Goal: Navigation & Orientation: Find specific page/section

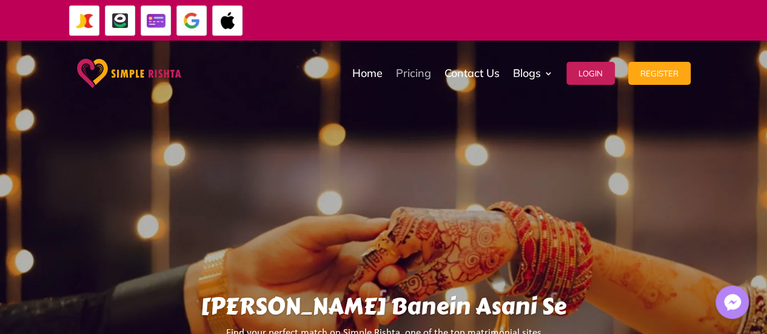
click at [397, 82] on link "Pricing" at bounding box center [413, 73] width 35 height 61
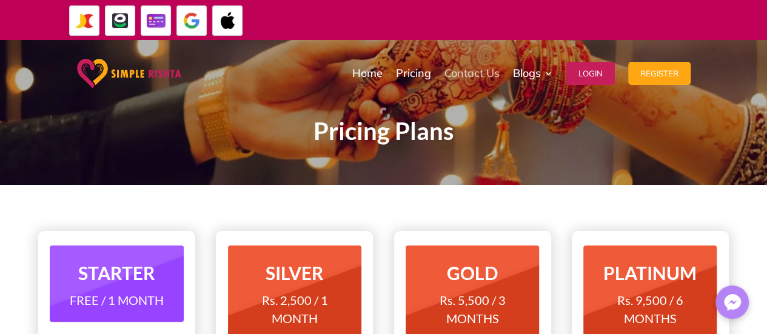
click at [467, 68] on link "Contact Us" at bounding box center [471, 73] width 55 height 61
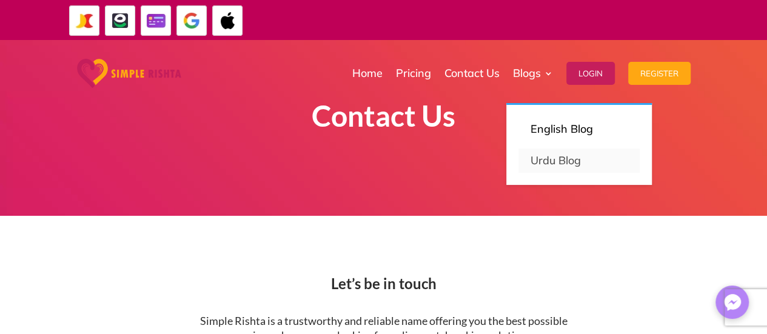
click at [548, 153] on link "Urdu Blog" at bounding box center [578, 160] width 121 height 24
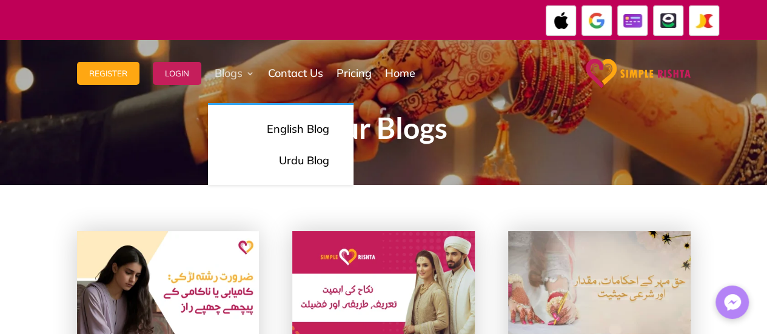
click at [239, 76] on link "Blogs" at bounding box center [235, 73] width 40 height 61
click at [275, 133] on p "English Blog" at bounding box center [280, 129] width 97 height 17
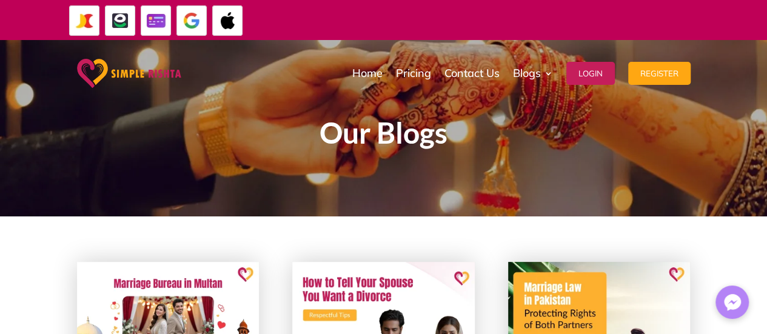
click at [103, 73] on img at bounding box center [129, 73] width 104 height 29
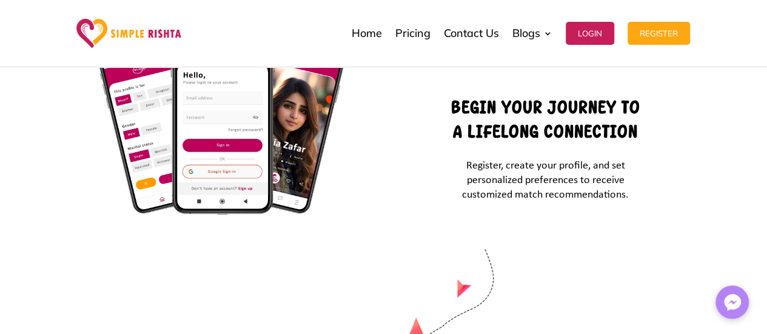
scroll to position [4128, 0]
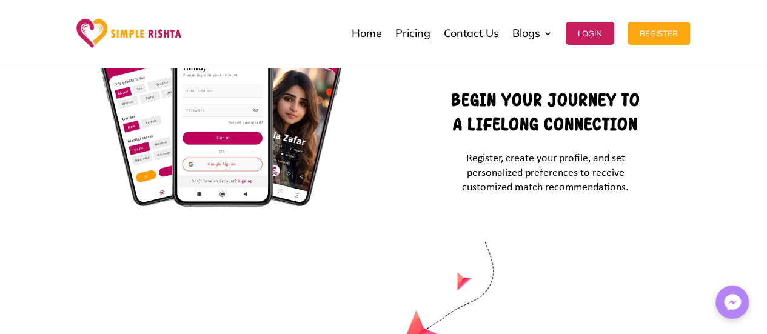
drag, startPoint x: 759, startPoint y: 1, endPoint x: 446, endPoint y: 164, distance: 353.2
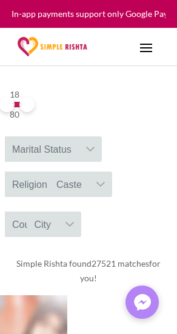
scroll to position [279, 0]
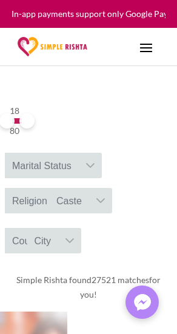
click at [25, 130] on div "18 80" at bounding box center [15, 121] width 20 height 35
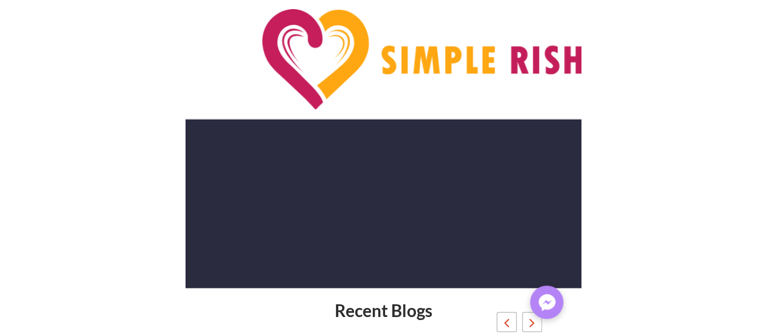
scroll to position [5317, 0]
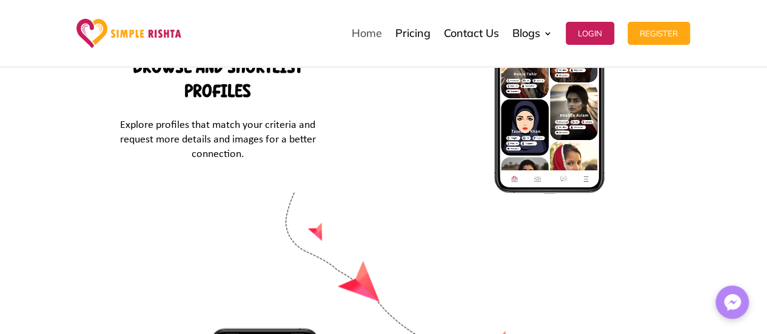
click at [368, 35] on link "Home" at bounding box center [366, 33] width 30 height 61
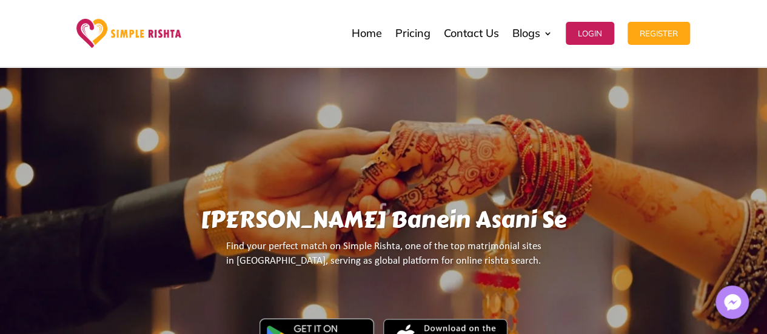
scroll to position [87, 0]
